Goal: Task Accomplishment & Management: Manage account settings

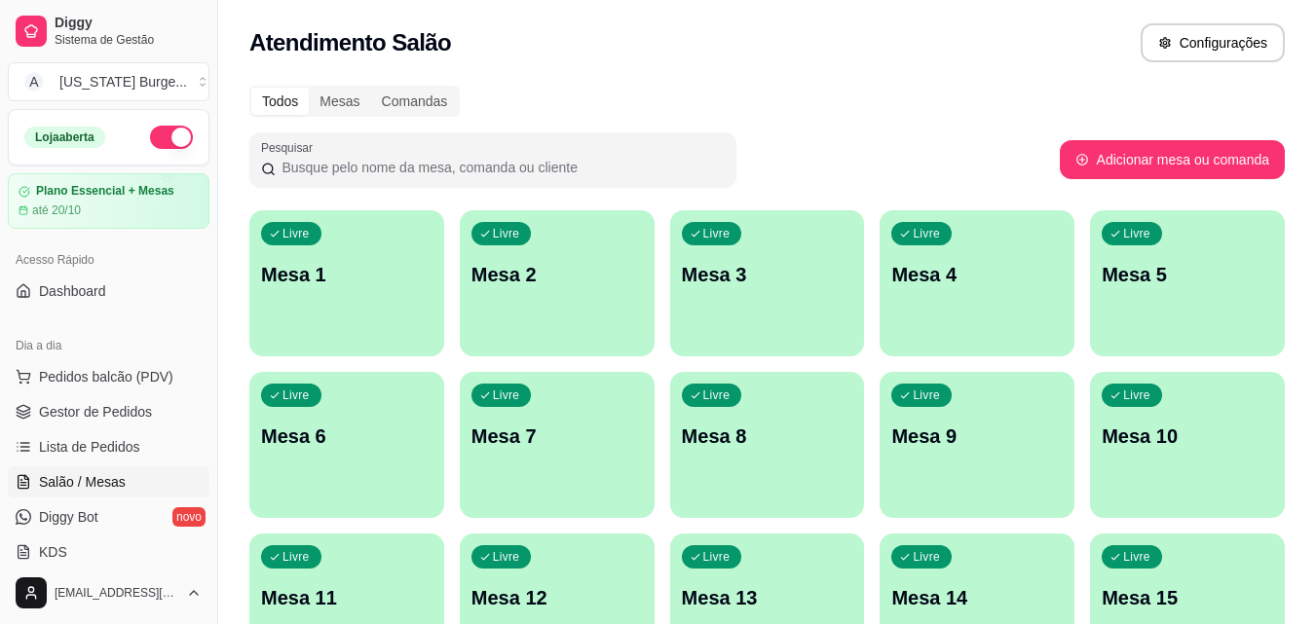
scroll to position [204, 0]
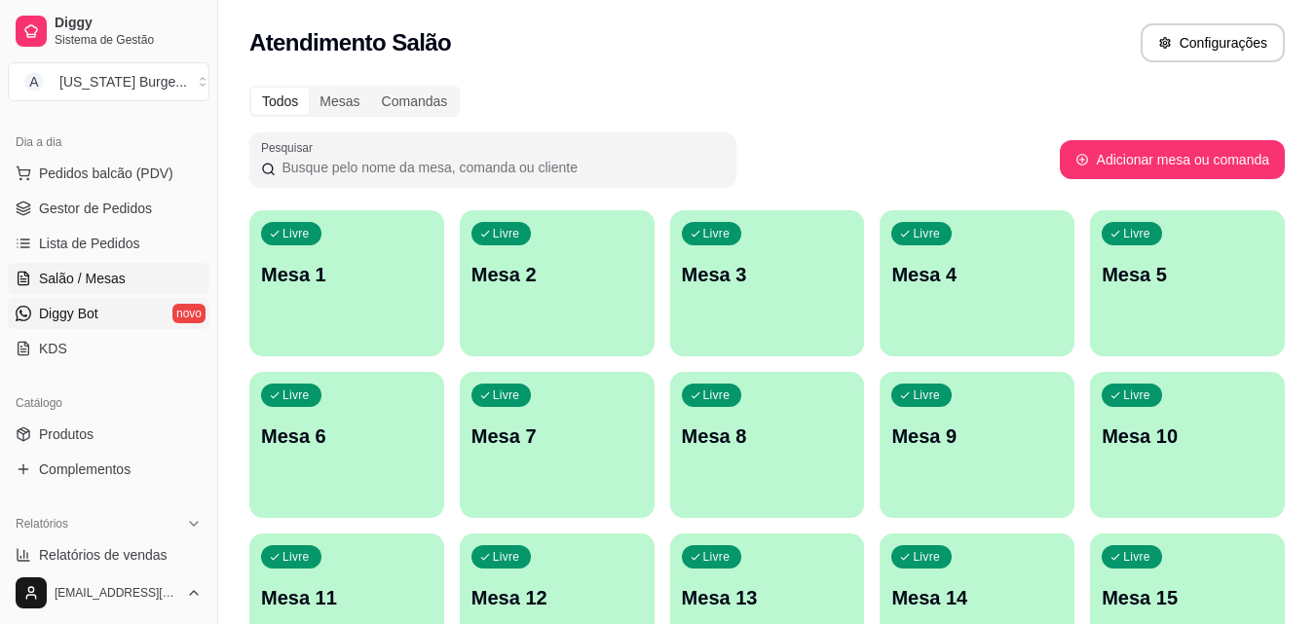
click at [81, 311] on span "Diggy Bot" at bounding box center [68, 313] width 59 height 19
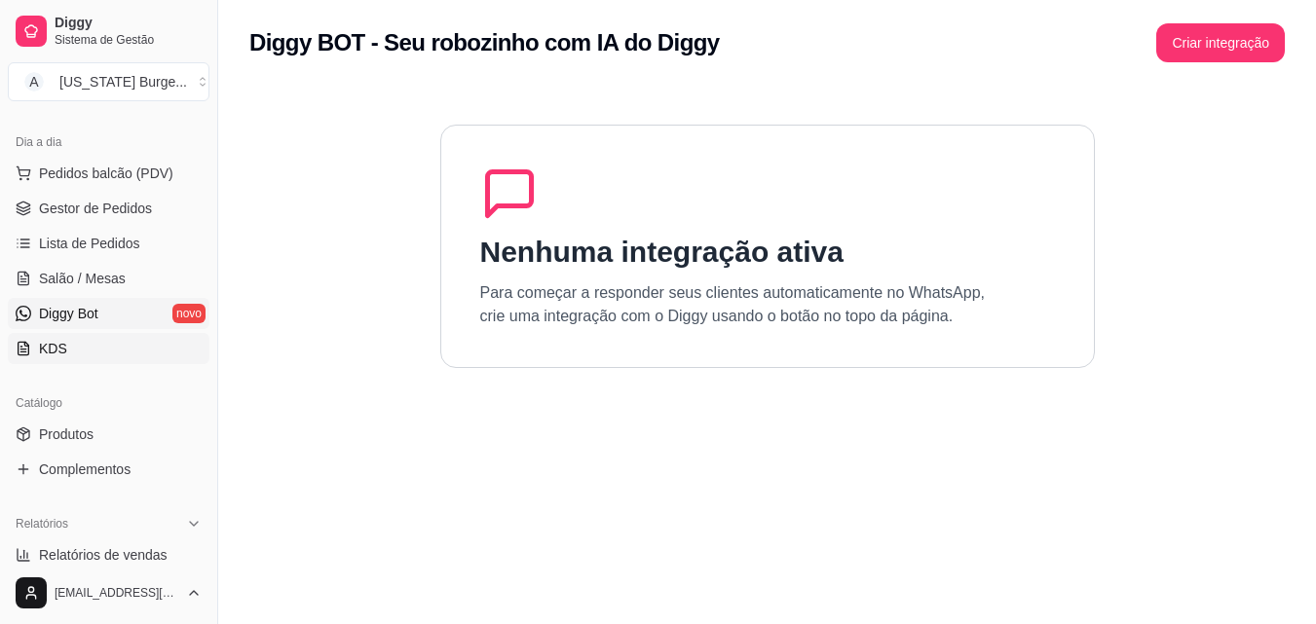
click at [82, 352] on link "KDS" at bounding box center [109, 348] width 202 height 31
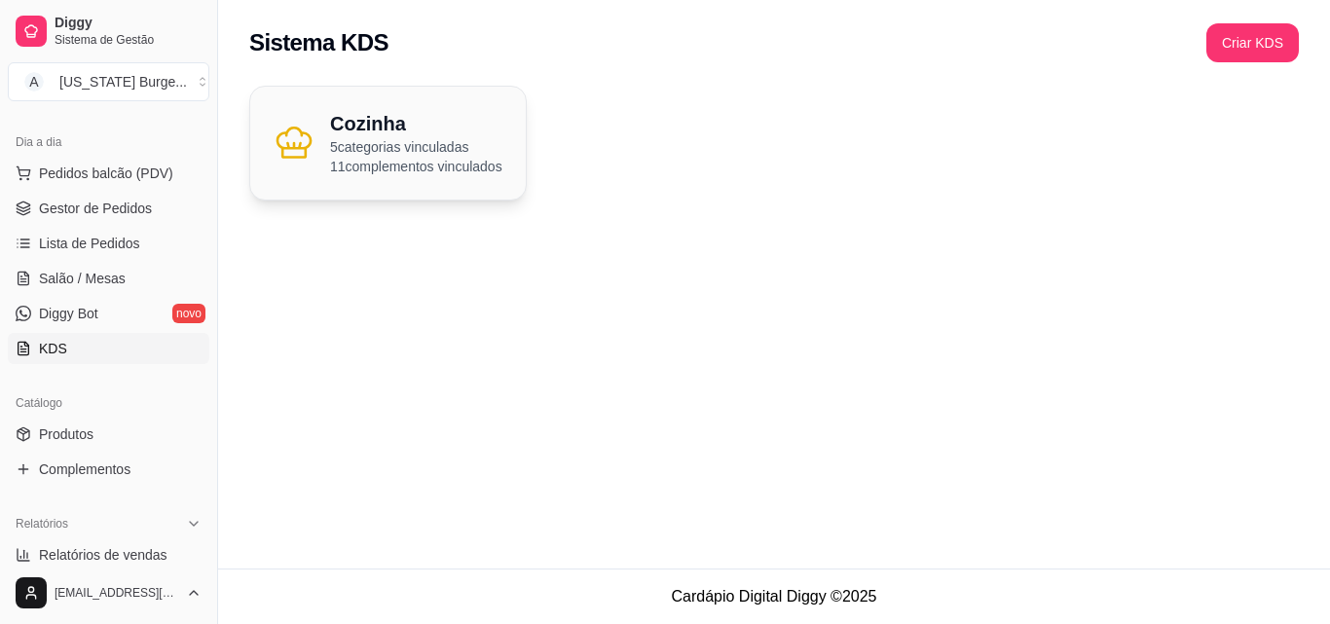
click at [376, 148] on p "5 categorias vinculadas" at bounding box center [416, 146] width 172 height 19
click at [40, 166] on span "Pedidos balcão (PDV)" at bounding box center [106, 173] width 134 height 19
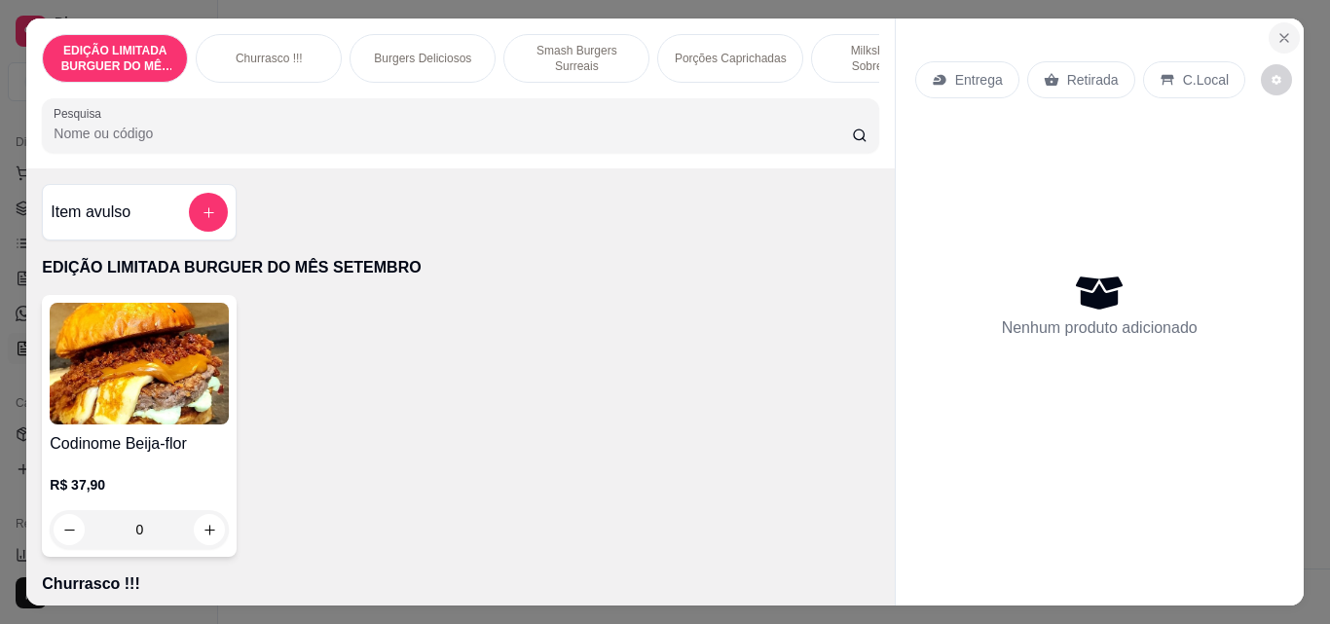
click at [1280, 34] on icon "Close" at bounding box center [1284, 38] width 8 height 8
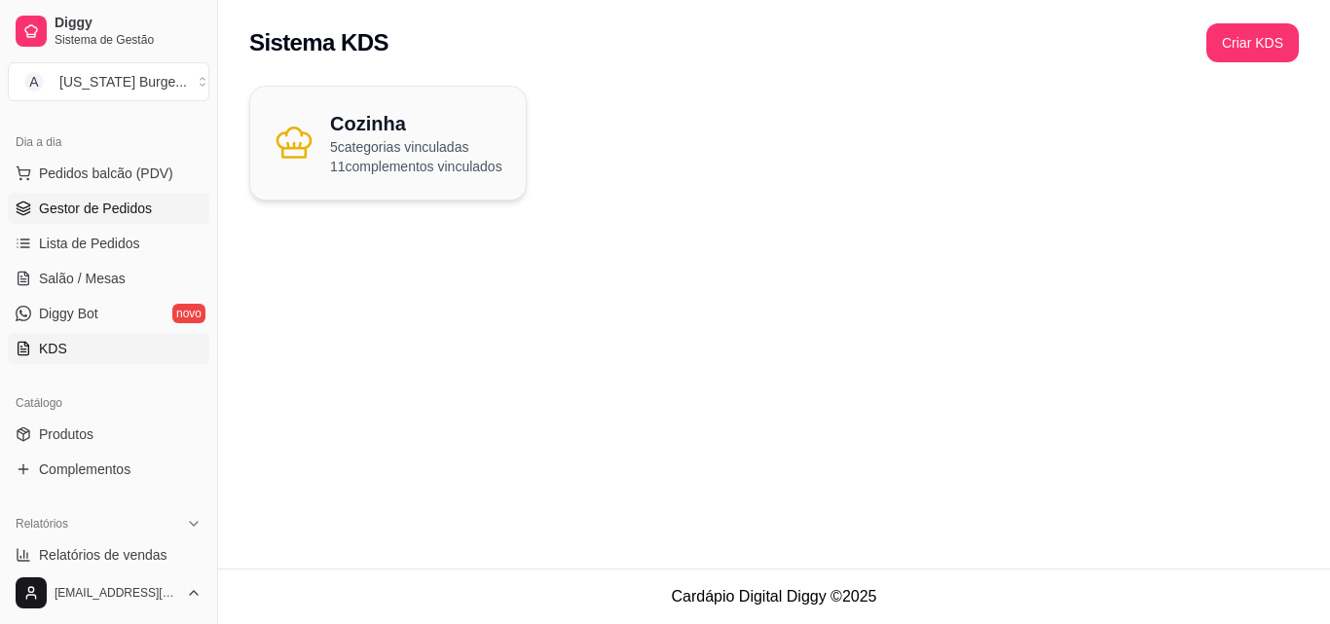
click at [60, 203] on span "Gestor de Pedidos" at bounding box center [95, 208] width 113 height 19
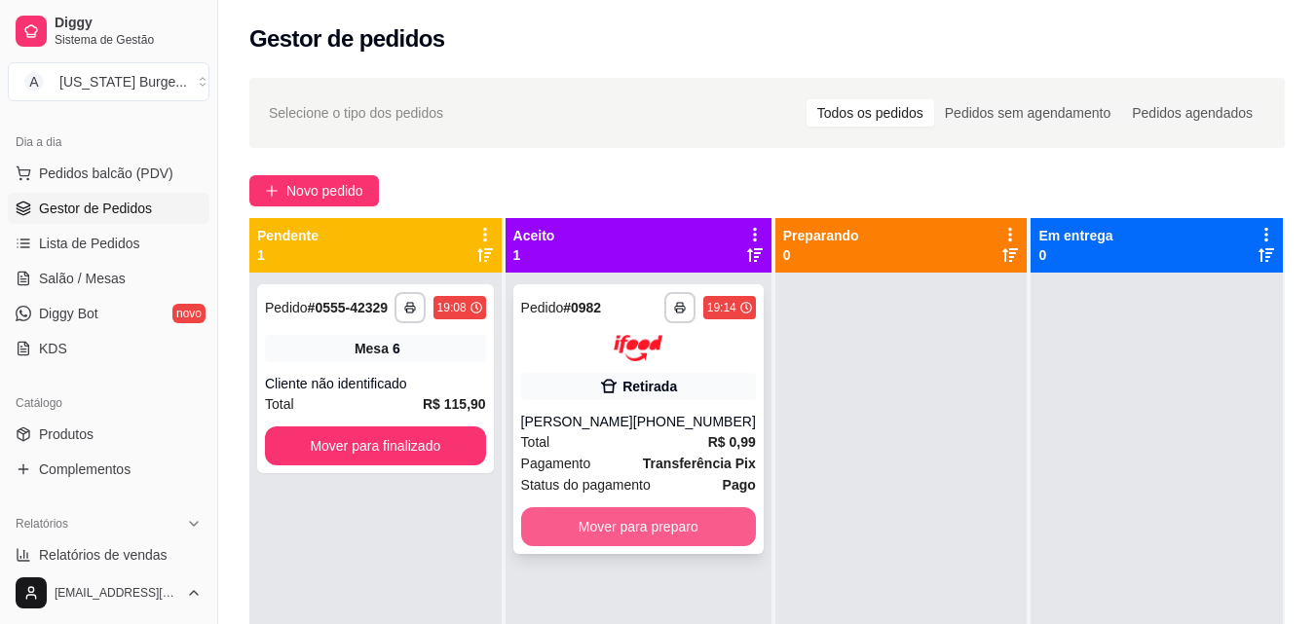
click at [594, 539] on button "Mover para preparo" at bounding box center [638, 526] width 235 height 39
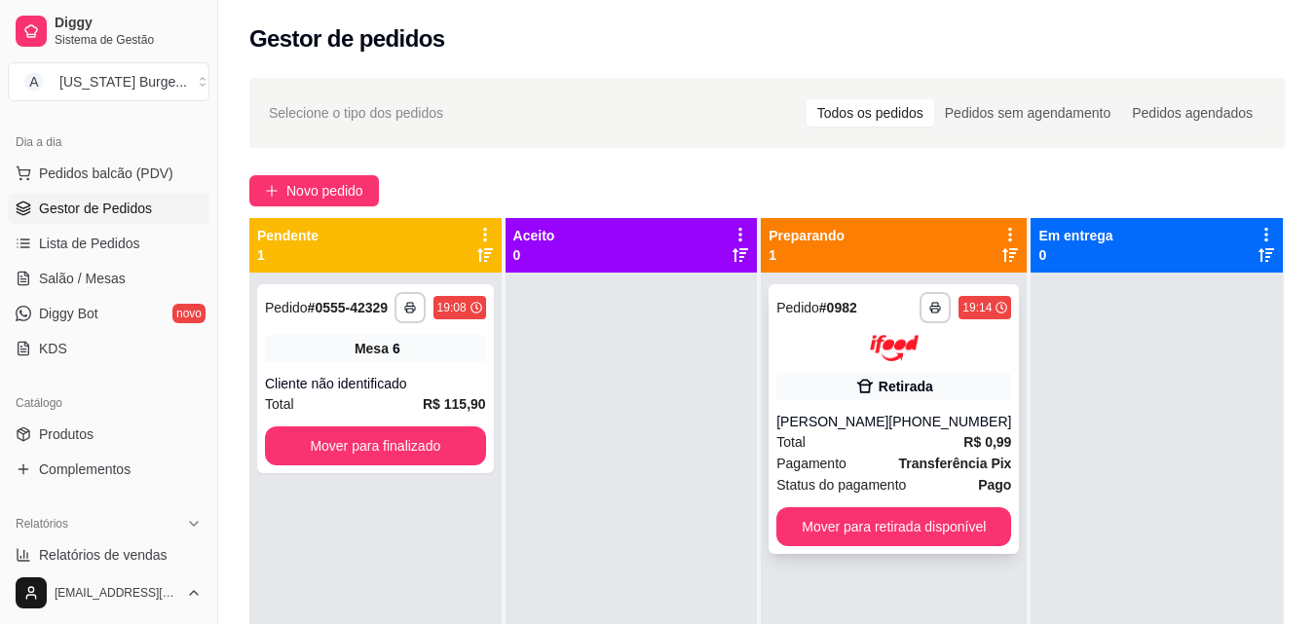
click at [843, 519] on button "Mover para retirada disponível" at bounding box center [893, 526] width 235 height 39
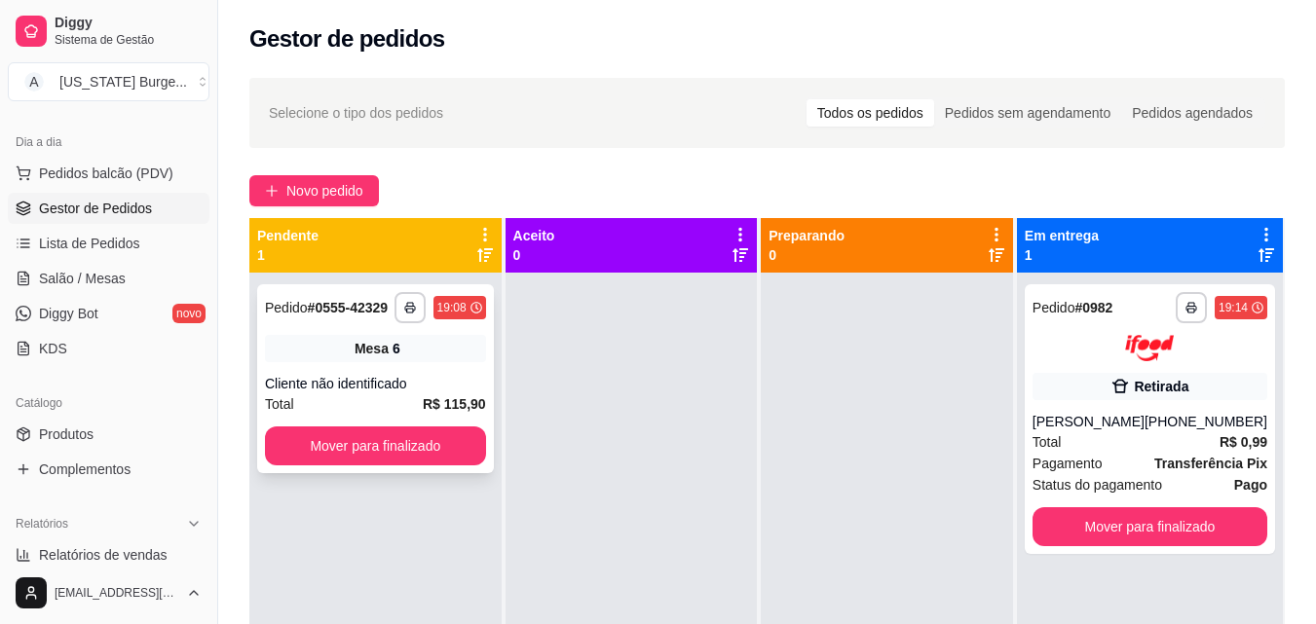
click at [299, 433] on button "Mover para finalizado" at bounding box center [375, 445] width 221 height 39
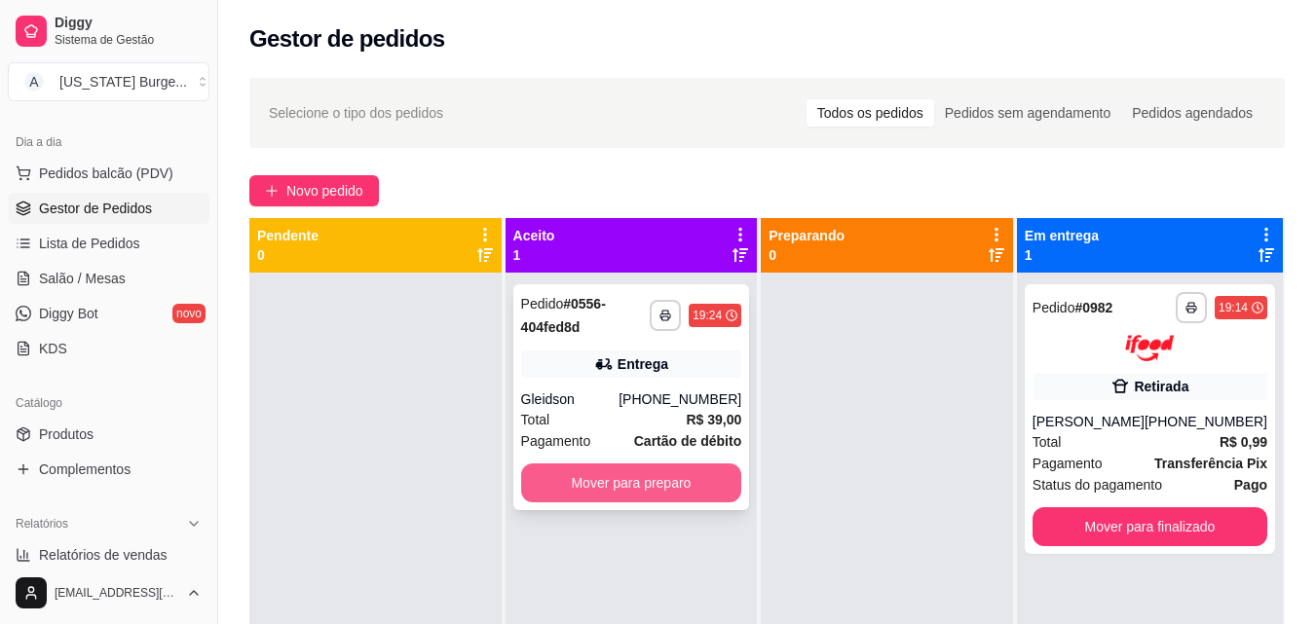
click at [611, 493] on button "Mover para preparo" at bounding box center [631, 482] width 221 height 39
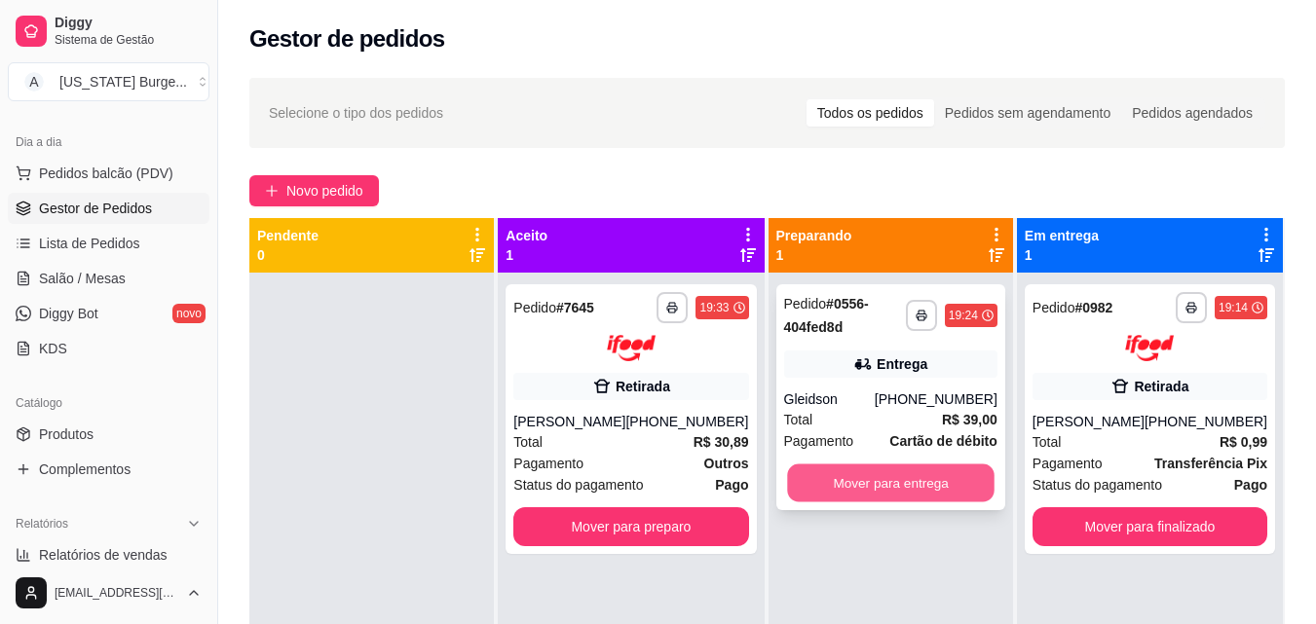
click at [851, 486] on button "Mover para entrega" at bounding box center [890, 483] width 207 height 38
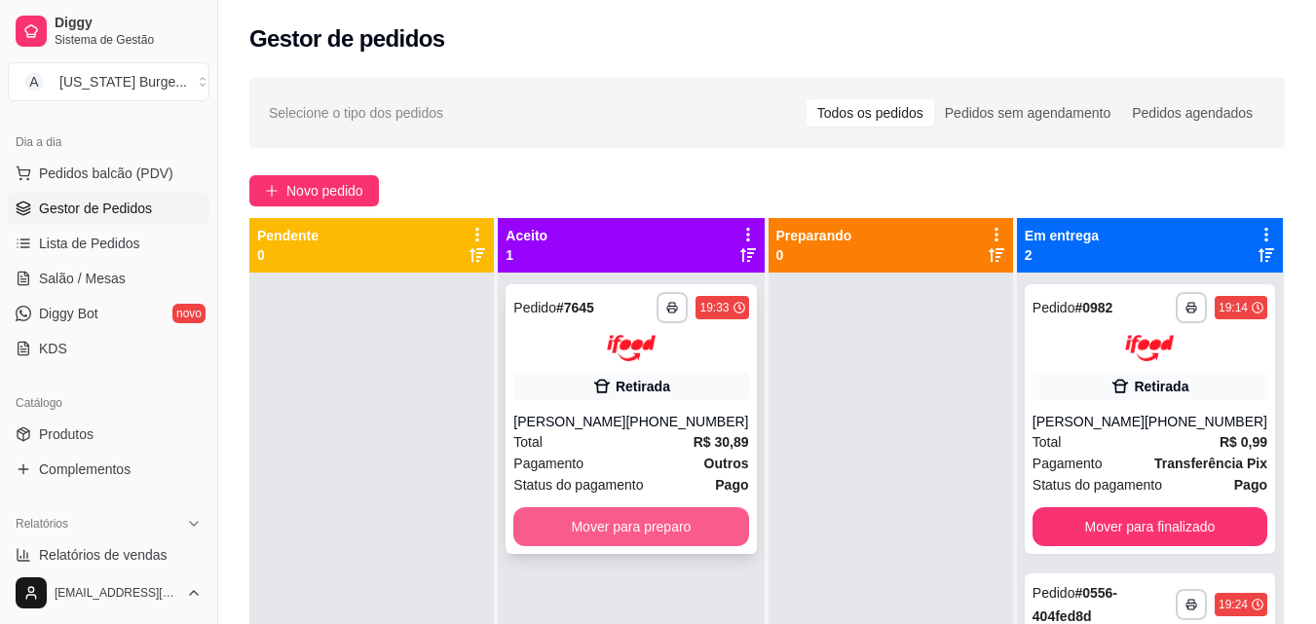
click at [657, 546] on button "Mover para preparo" at bounding box center [630, 526] width 235 height 39
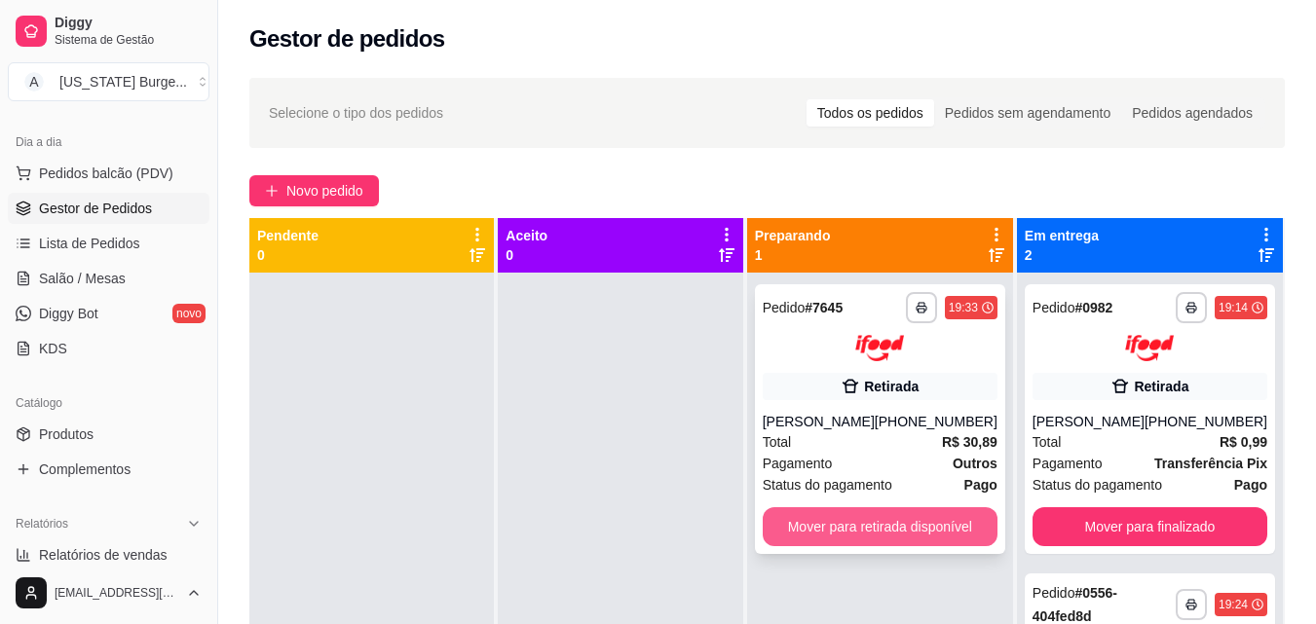
click at [864, 546] on button "Mover para retirada disponível" at bounding box center [879, 526] width 235 height 39
